Goal: Information Seeking & Learning: Compare options

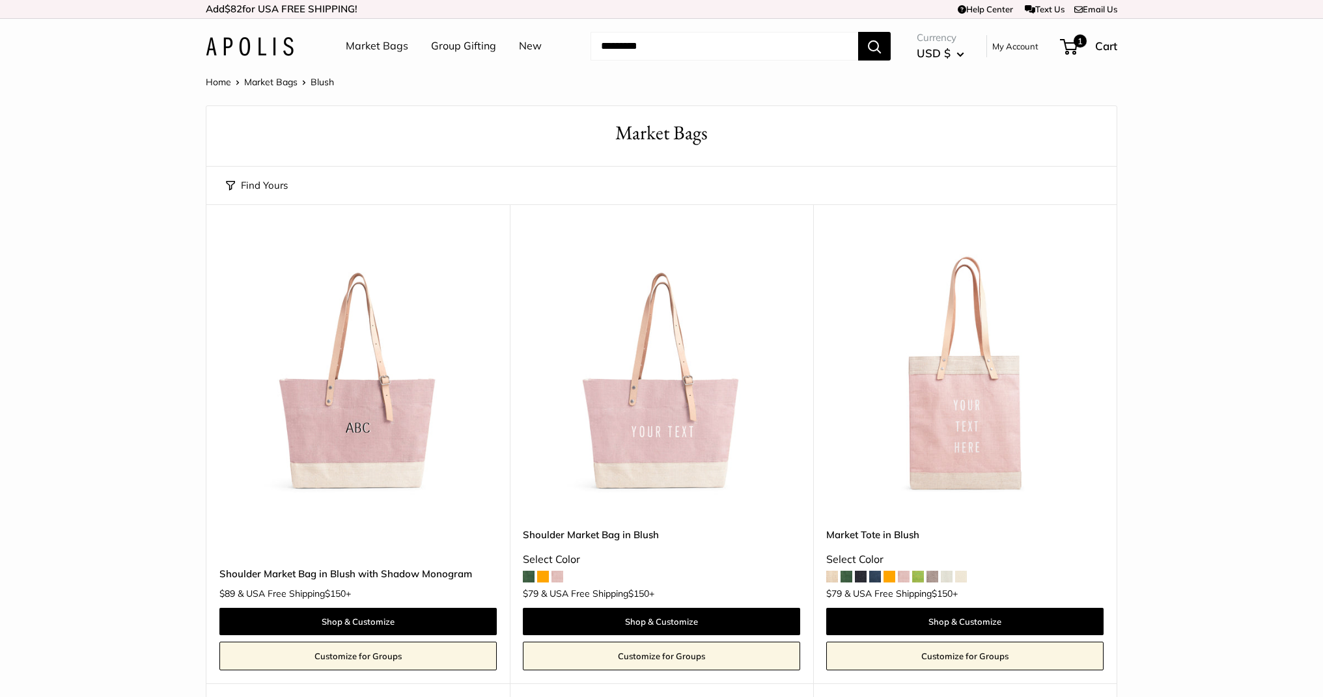
click at [268, 48] on img at bounding box center [250, 46] width 88 height 19
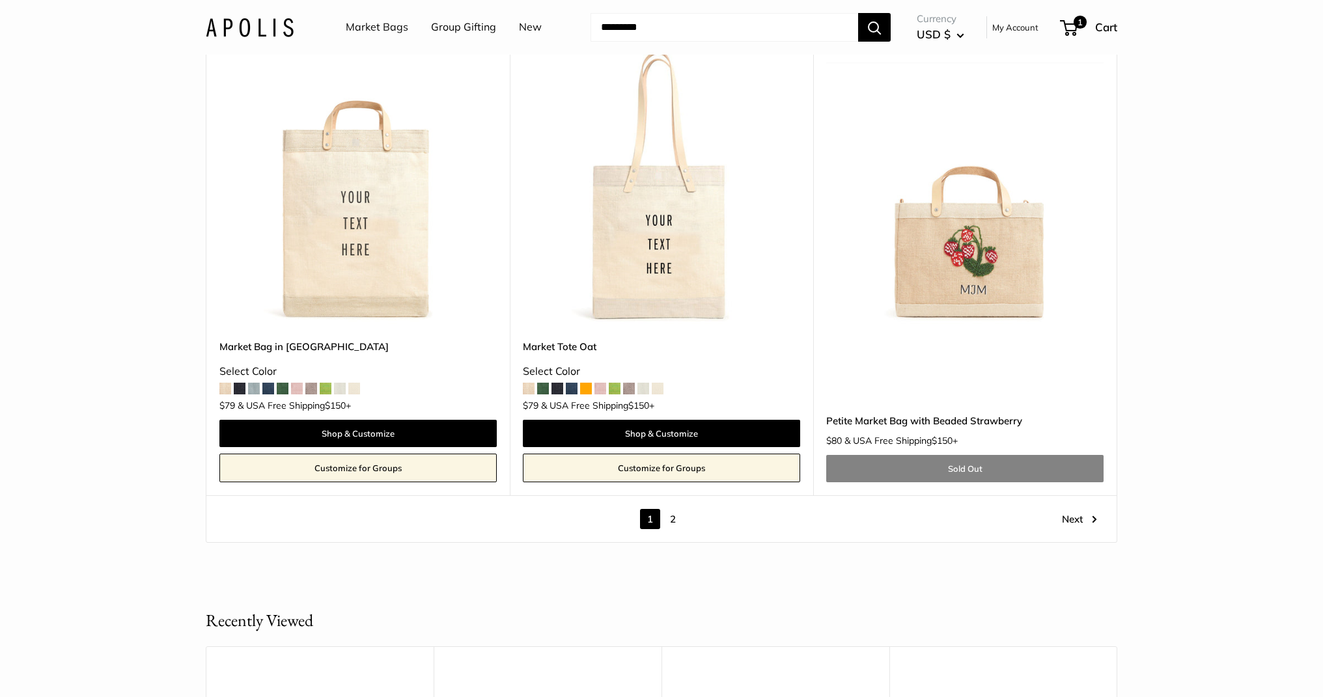
scroll to position [7308, 0]
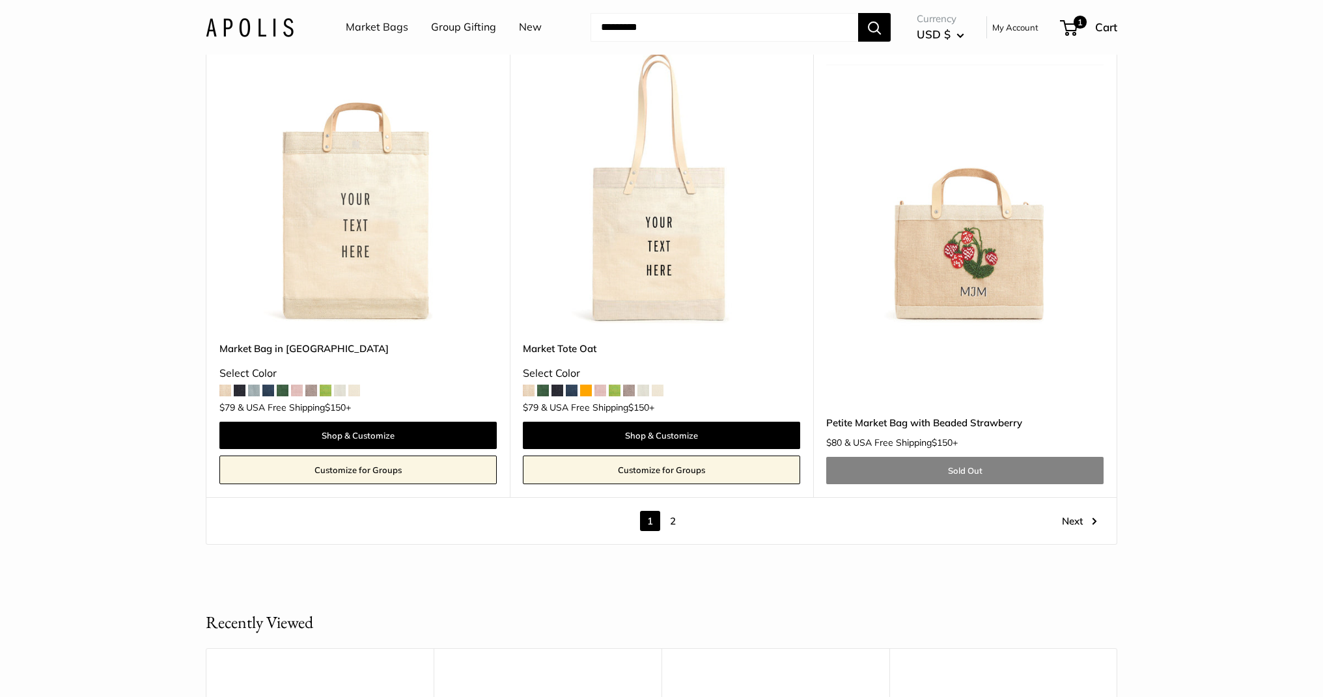
click at [675, 522] on link "2" at bounding box center [673, 521] width 20 height 20
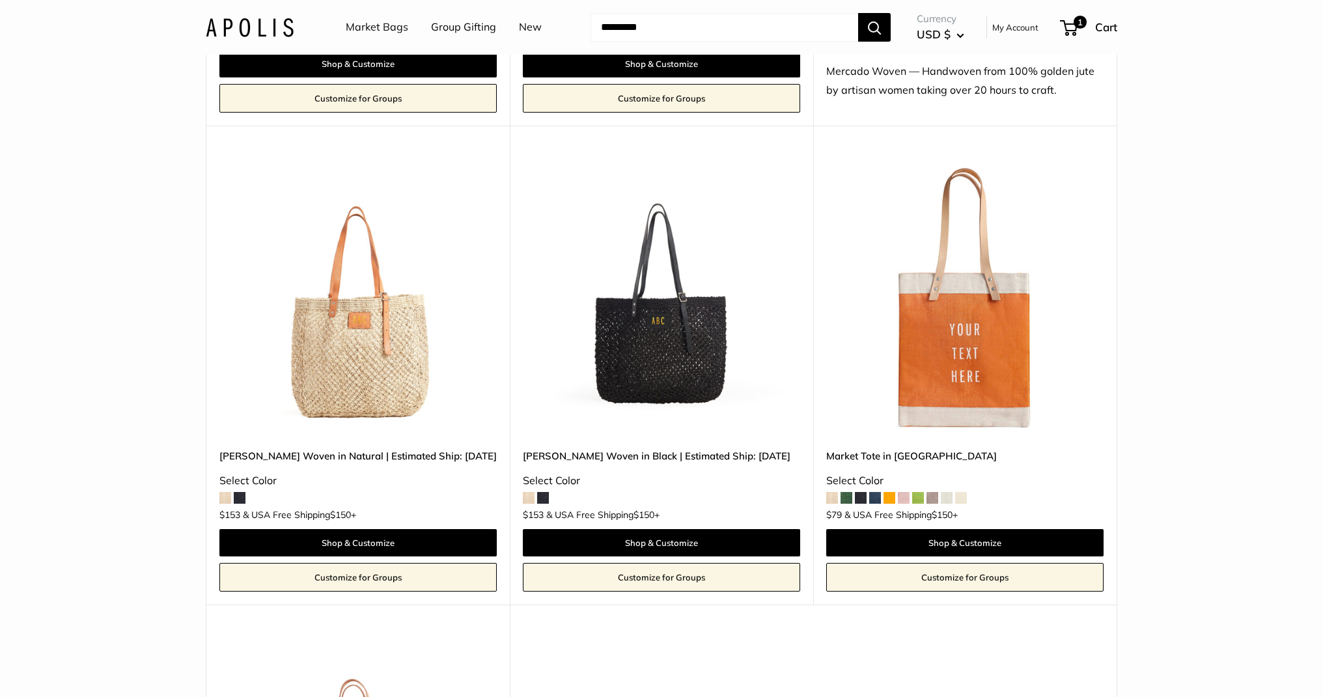
scroll to position [1045, 0]
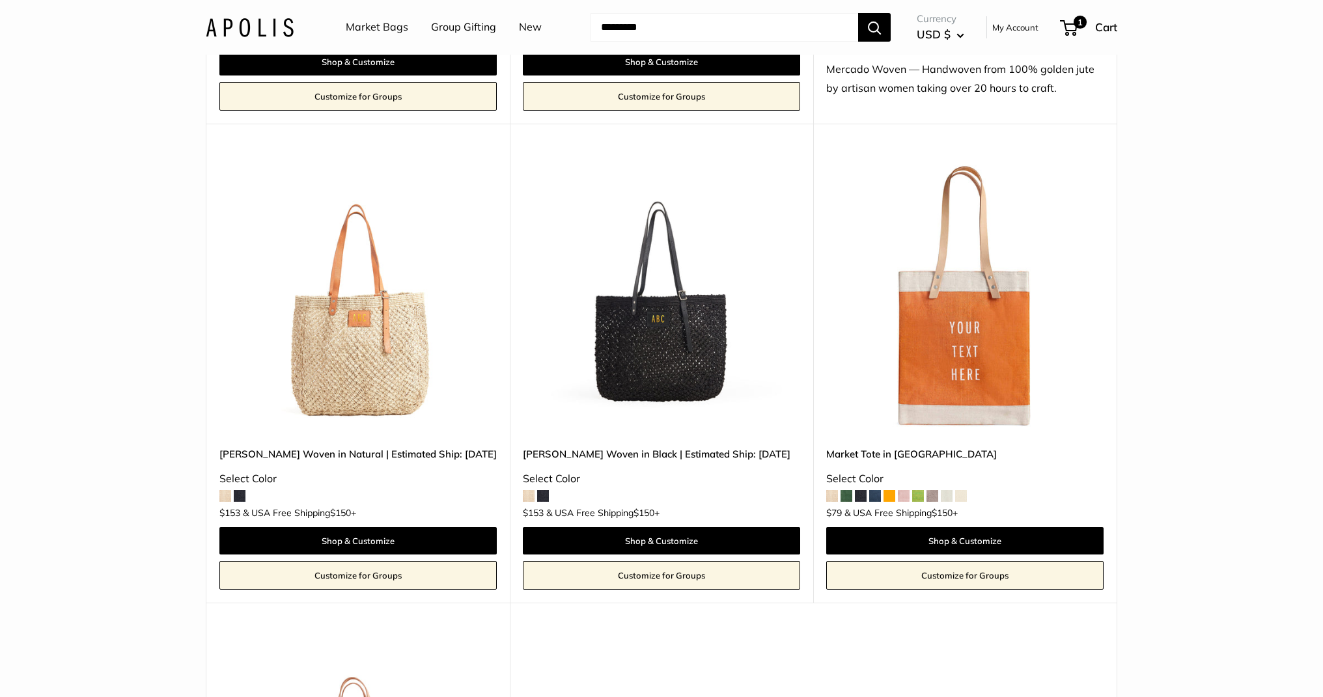
click at [0, 0] on img at bounding box center [0, 0] width 0 height 0
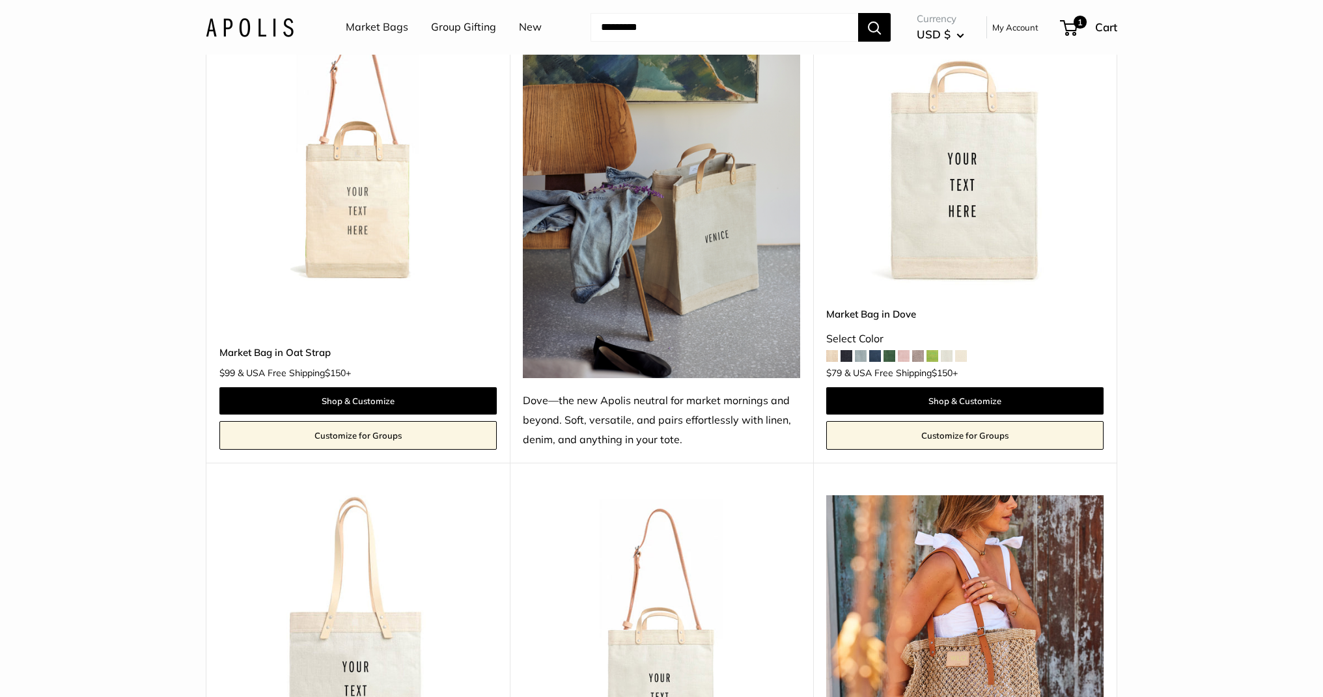
scroll to position [202, 0]
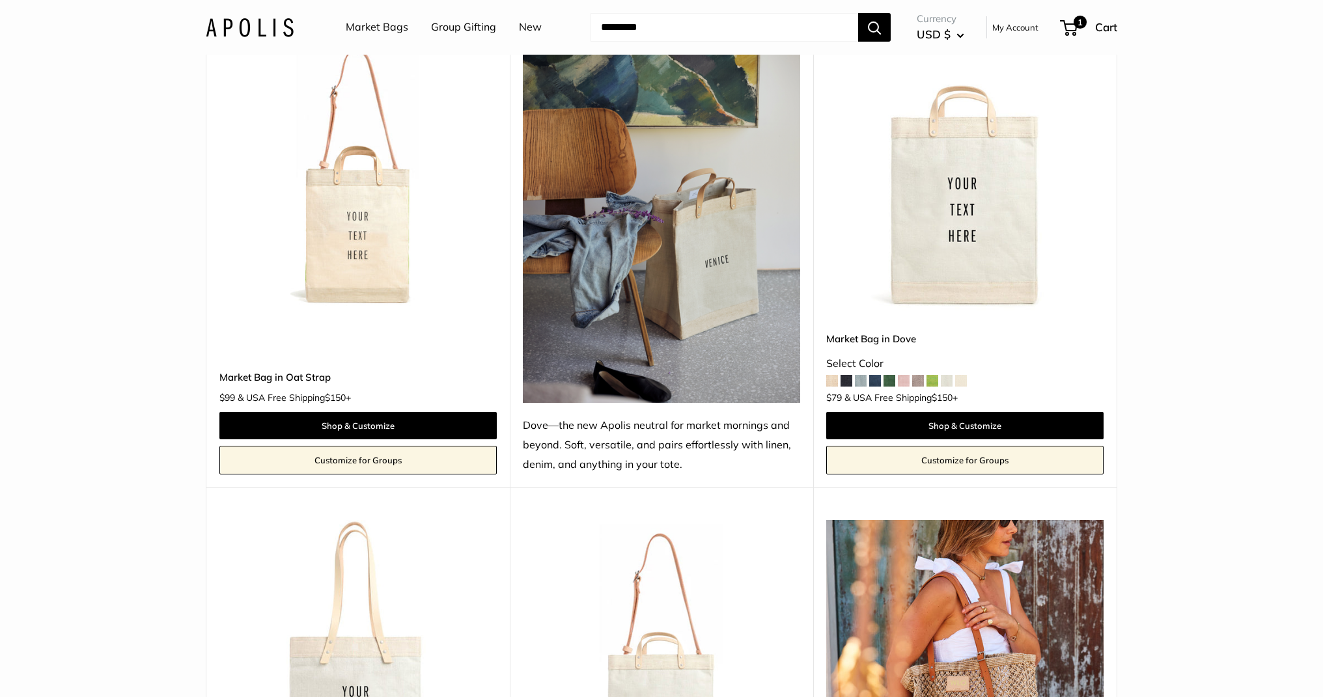
click at [0, 0] on img at bounding box center [0, 0] width 0 height 0
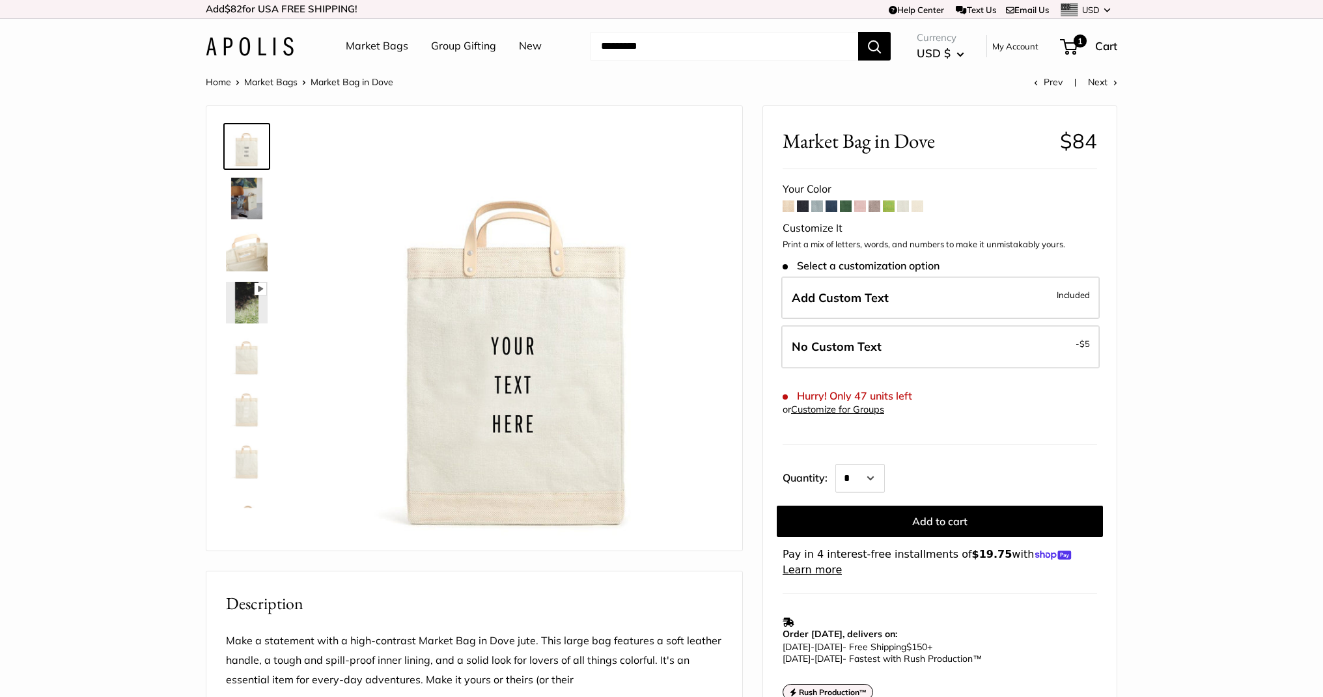
click at [923, 204] on span at bounding box center [917, 207] width 12 height 12
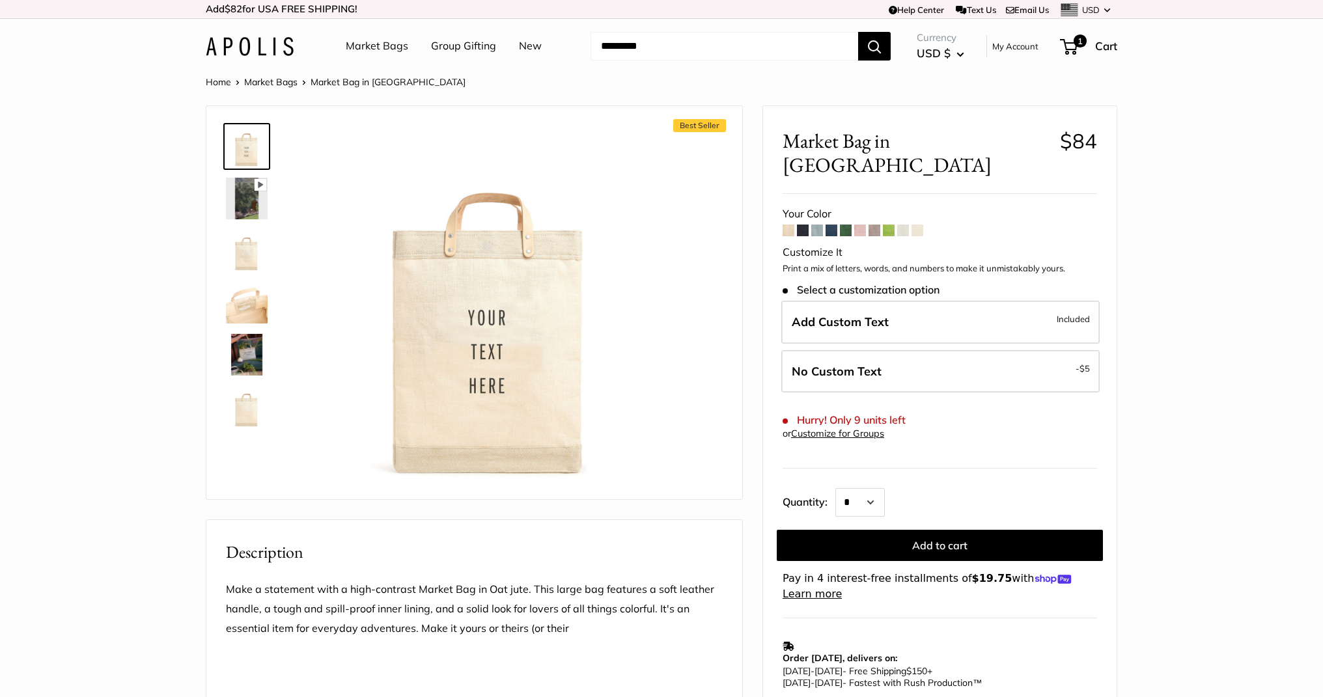
click at [229, 40] on img at bounding box center [250, 46] width 88 height 19
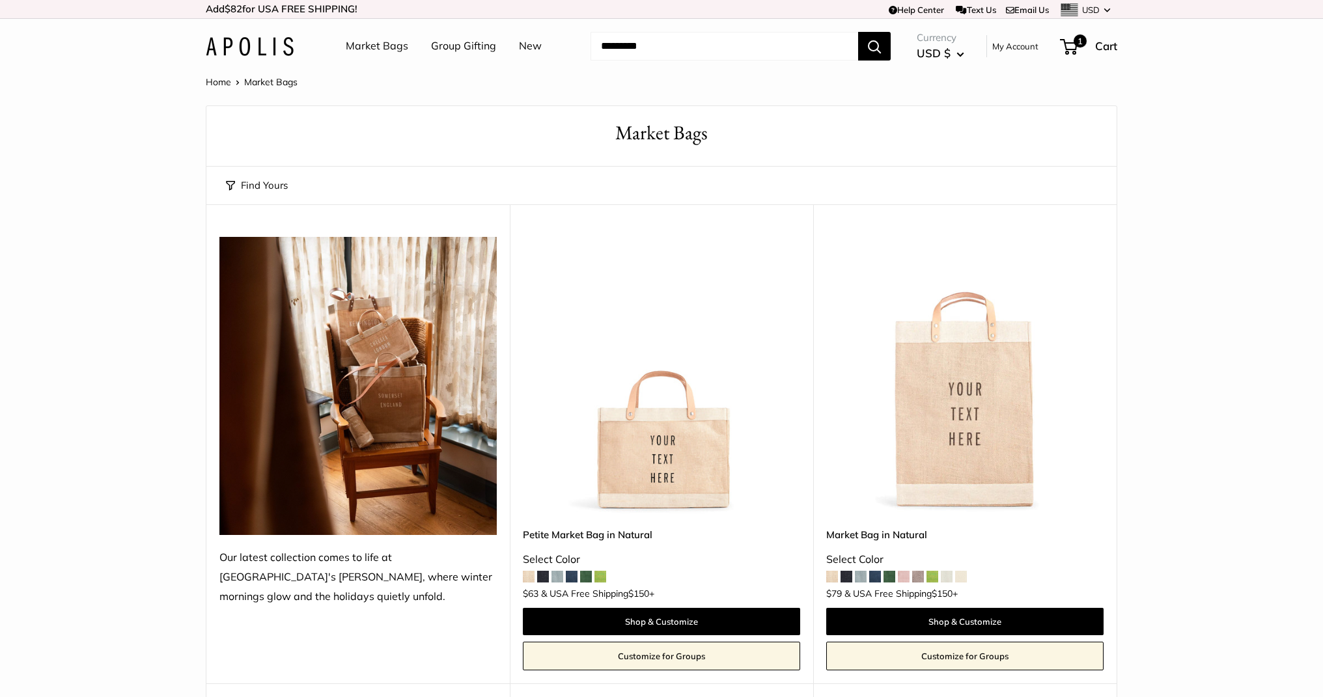
click at [229, 40] on img at bounding box center [250, 46] width 88 height 19
click at [0, 0] on img at bounding box center [0, 0] width 0 height 0
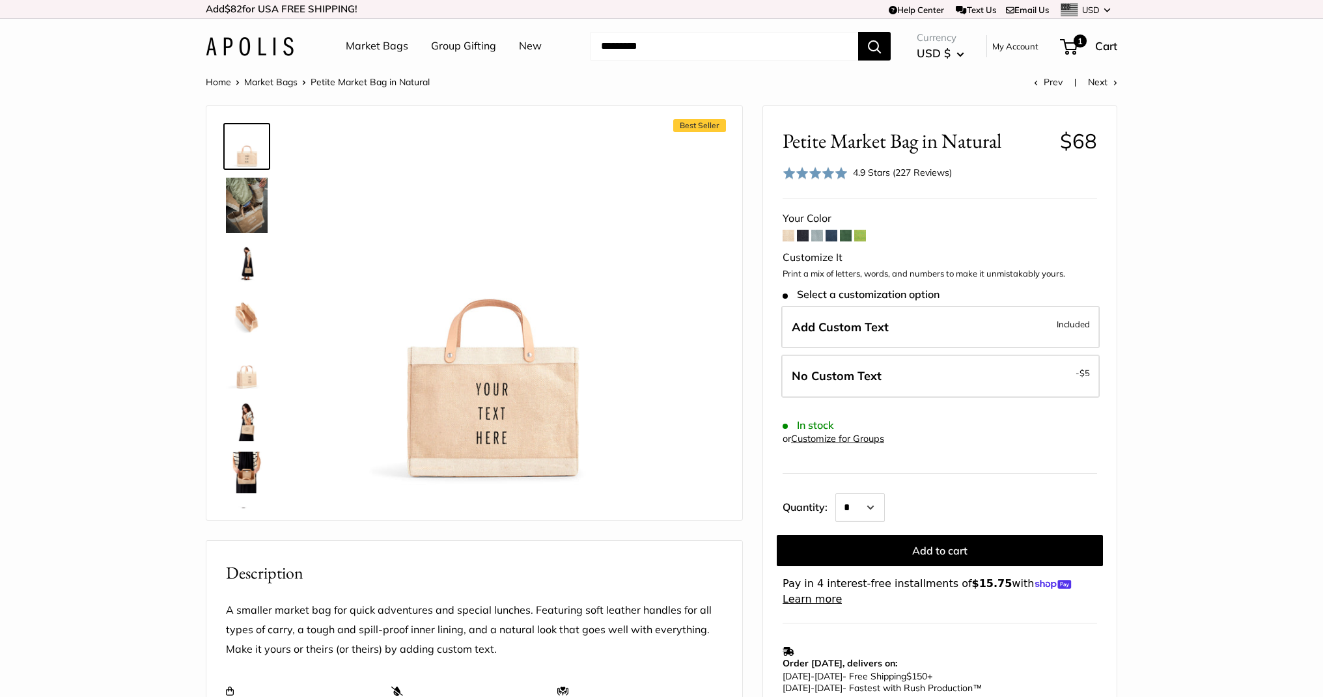
click at [857, 237] on span at bounding box center [860, 236] width 12 height 12
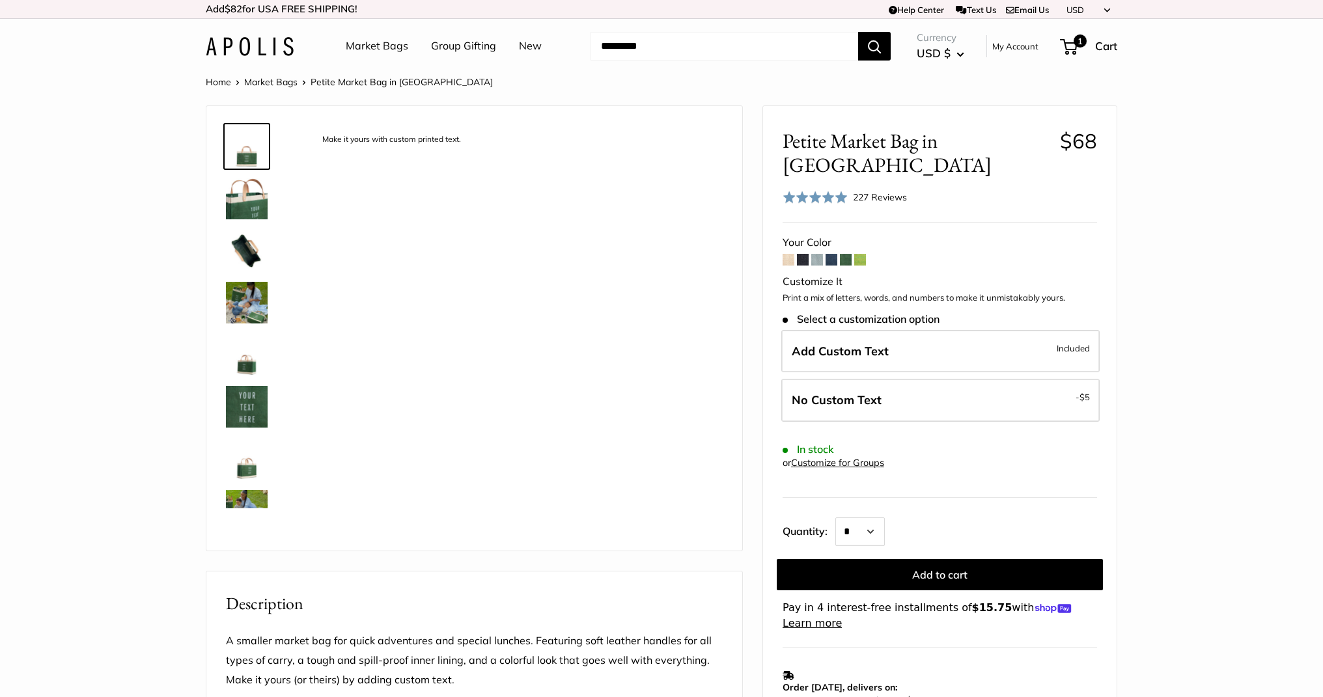
click at [828, 254] on span at bounding box center [831, 260] width 12 height 12
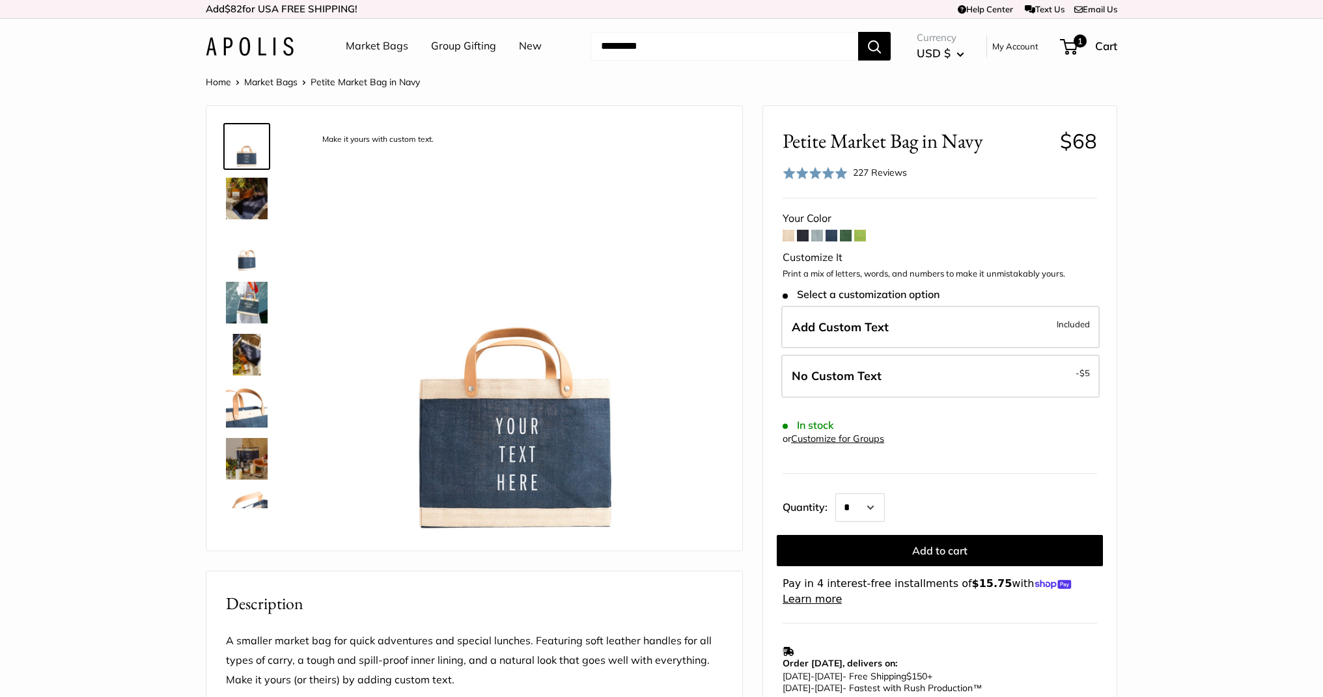
click at [376, 48] on link "Market Bags" at bounding box center [377, 46] width 62 height 20
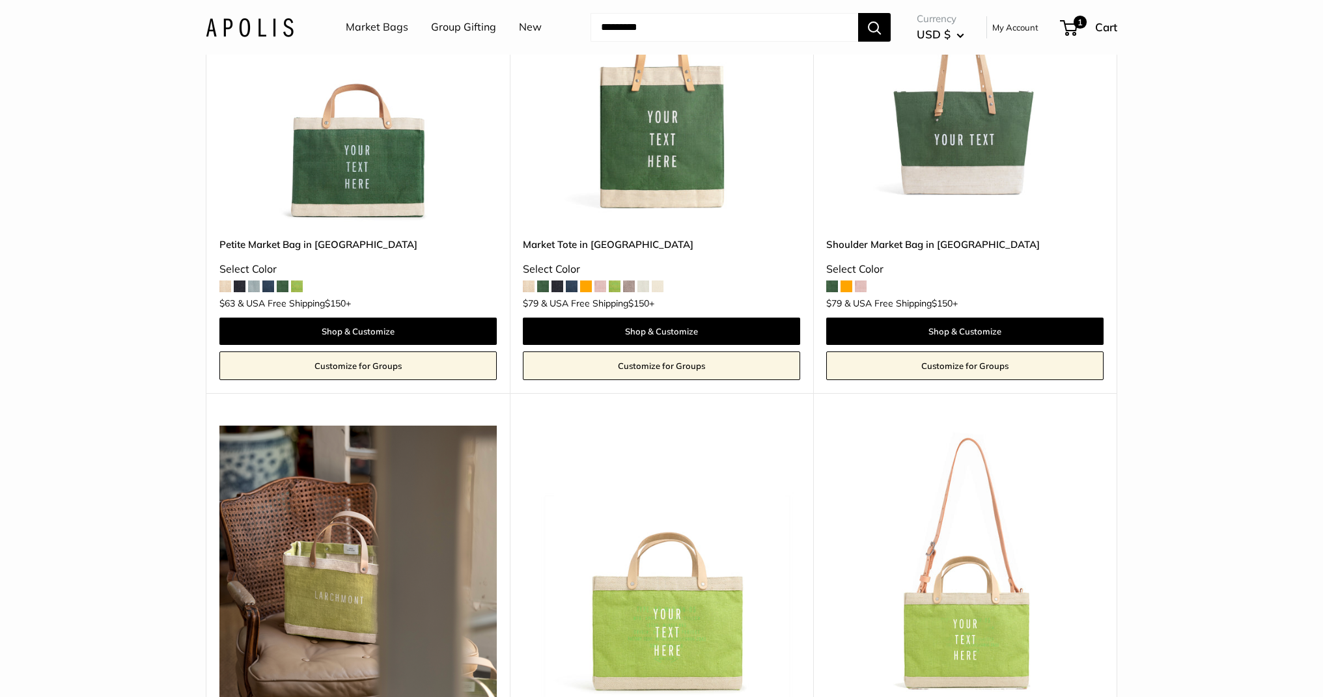
scroll to position [3568, 0]
